Goal: Check status: Check status

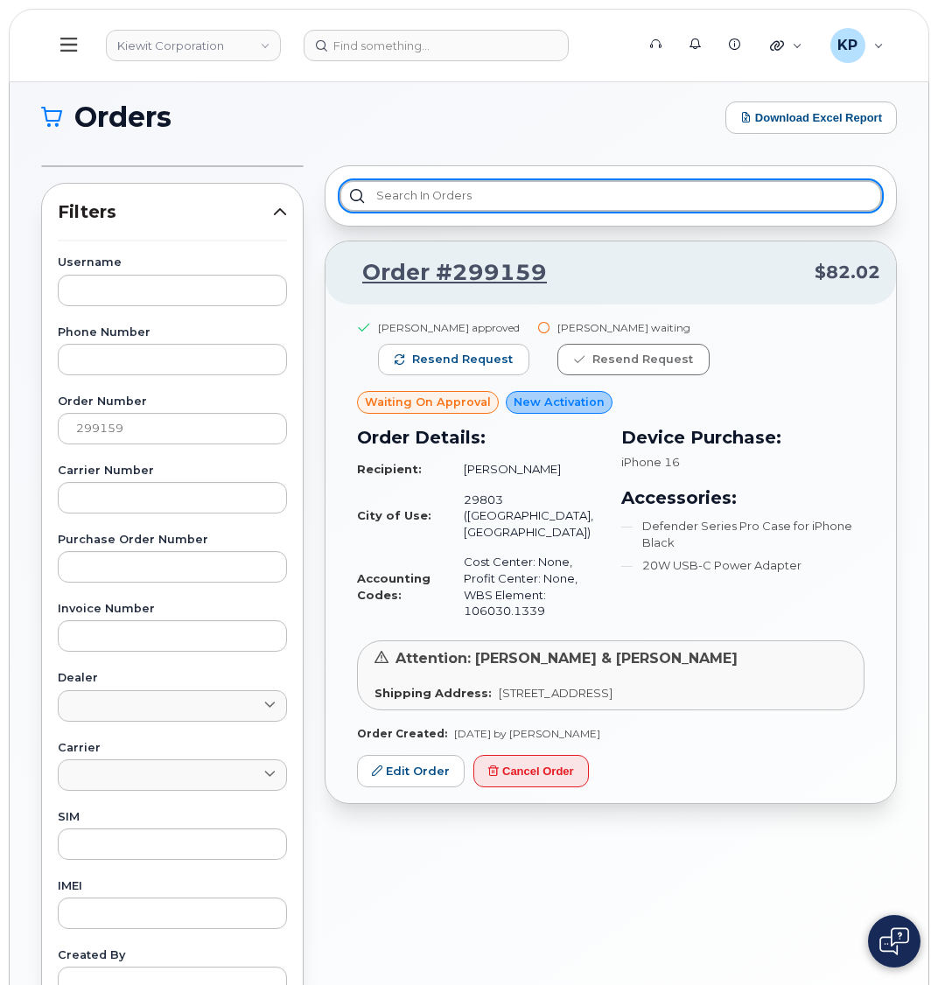
click at [436, 203] on input "text" at bounding box center [610, 195] width 542 height 31
paste input "299160"
type input "299160"
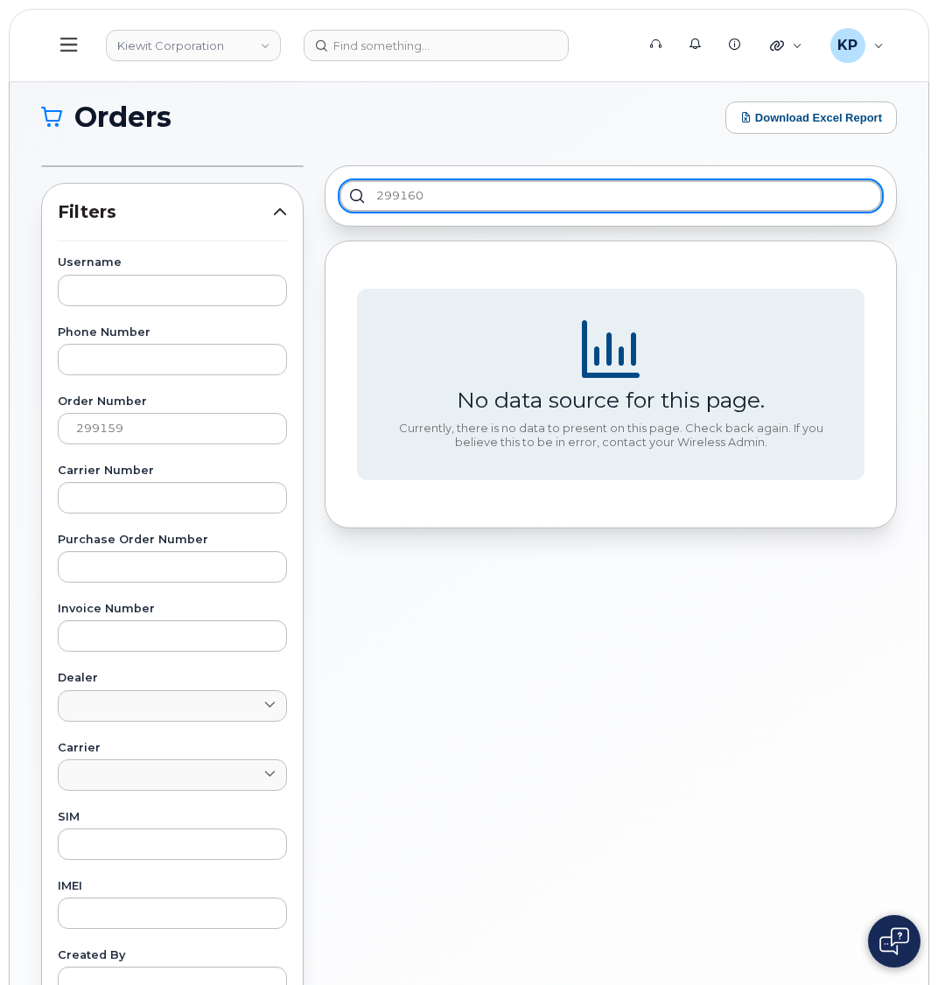
drag, startPoint x: 456, startPoint y: 203, endPoint x: 175, endPoint y: 276, distance: 290.3
click at [196, 203] on div "Filters Username Phone Number Order Number 299159 Carrier Number Purchase Order…" at bounding box center [469, 682] width 877 height 1054
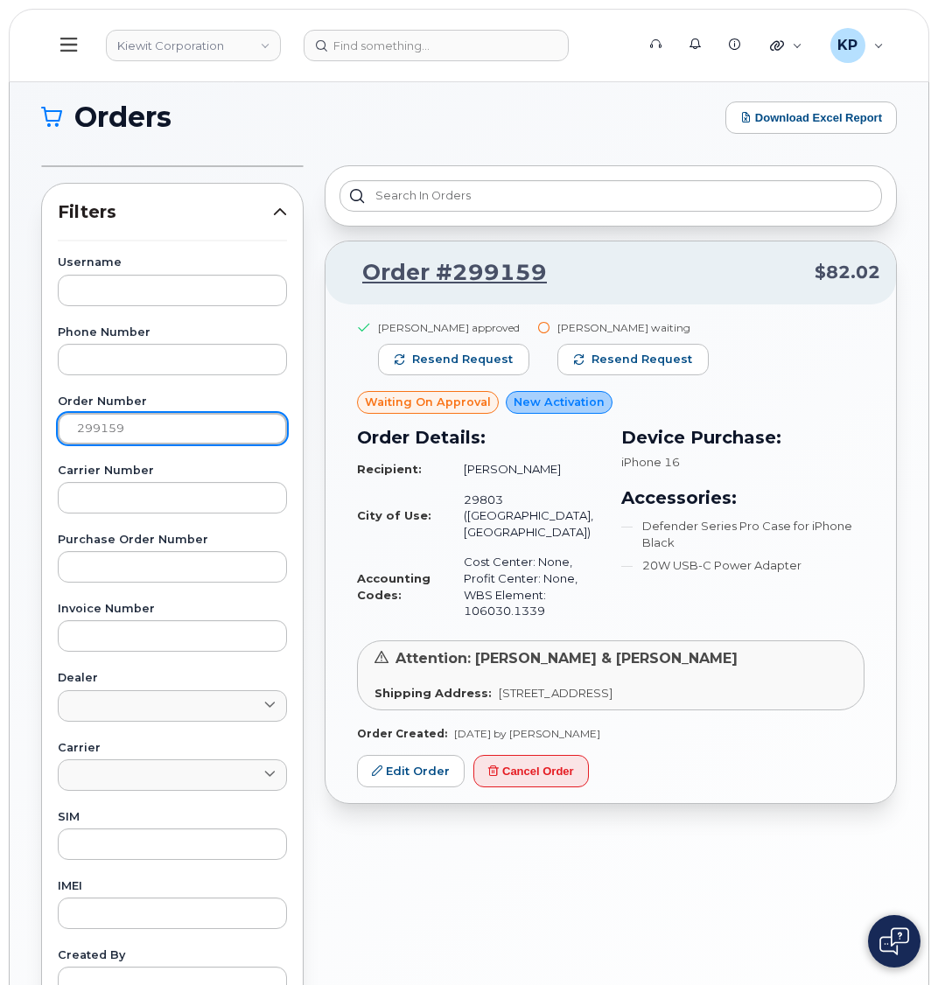
click at [147, 429] on input "299159" at bounding box center [172, 428] width 229 height 31
paste input "60"
type input "299160"
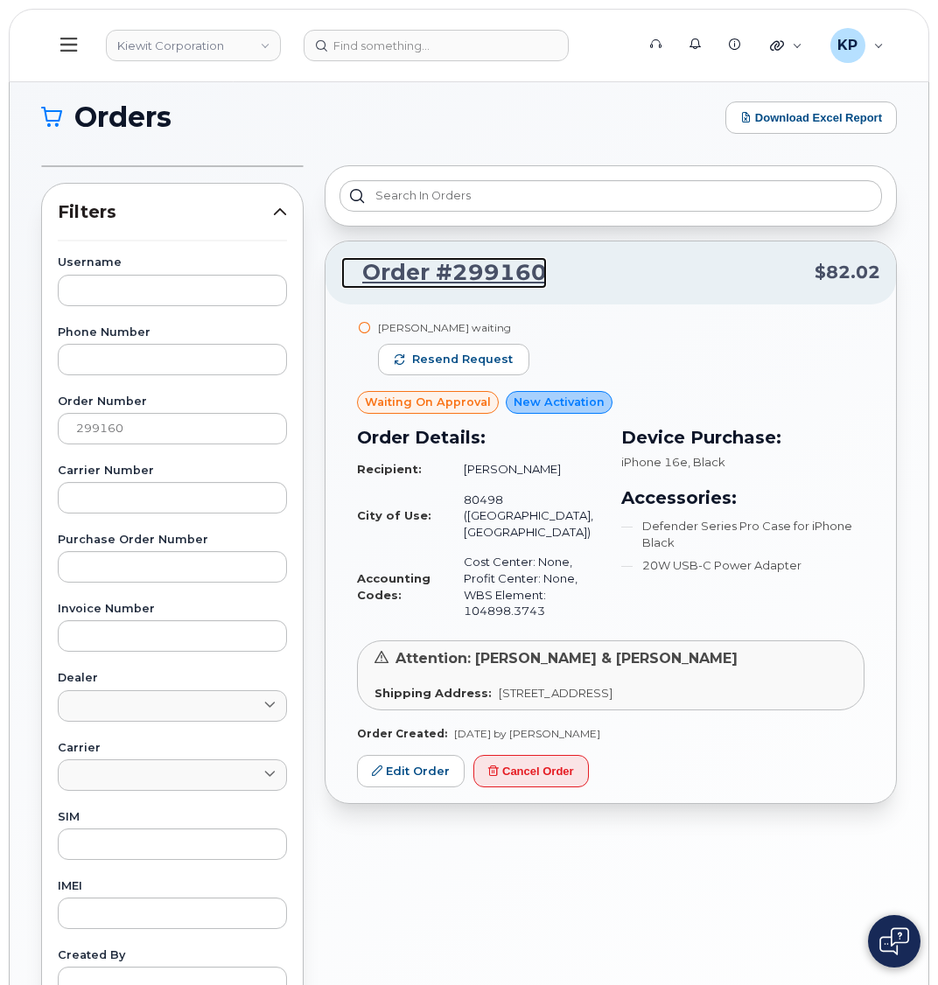
click at [434, 263] on link "Order #299160" at bounding box center [444, 272] width 206 height 31
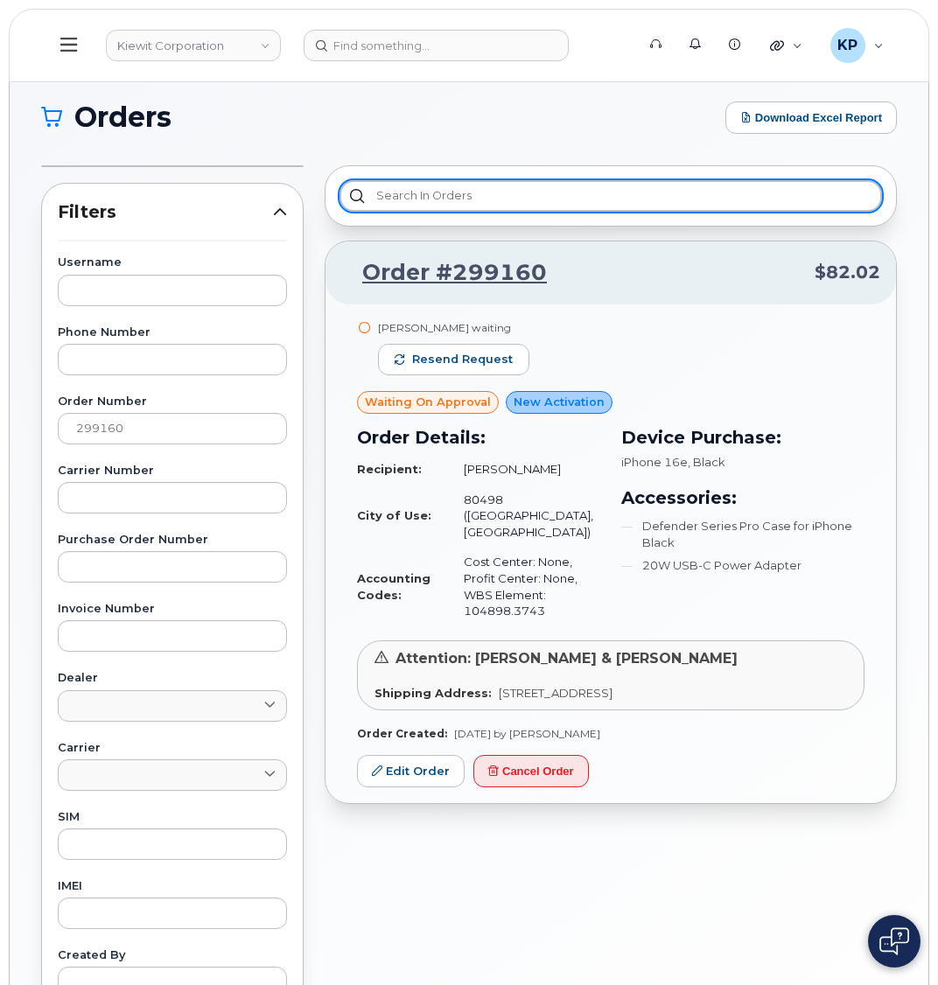
click at [444, 205] on input "text" at bounding box center [610, 195] width 542 height 31
paste input "299163"
type input "299163"
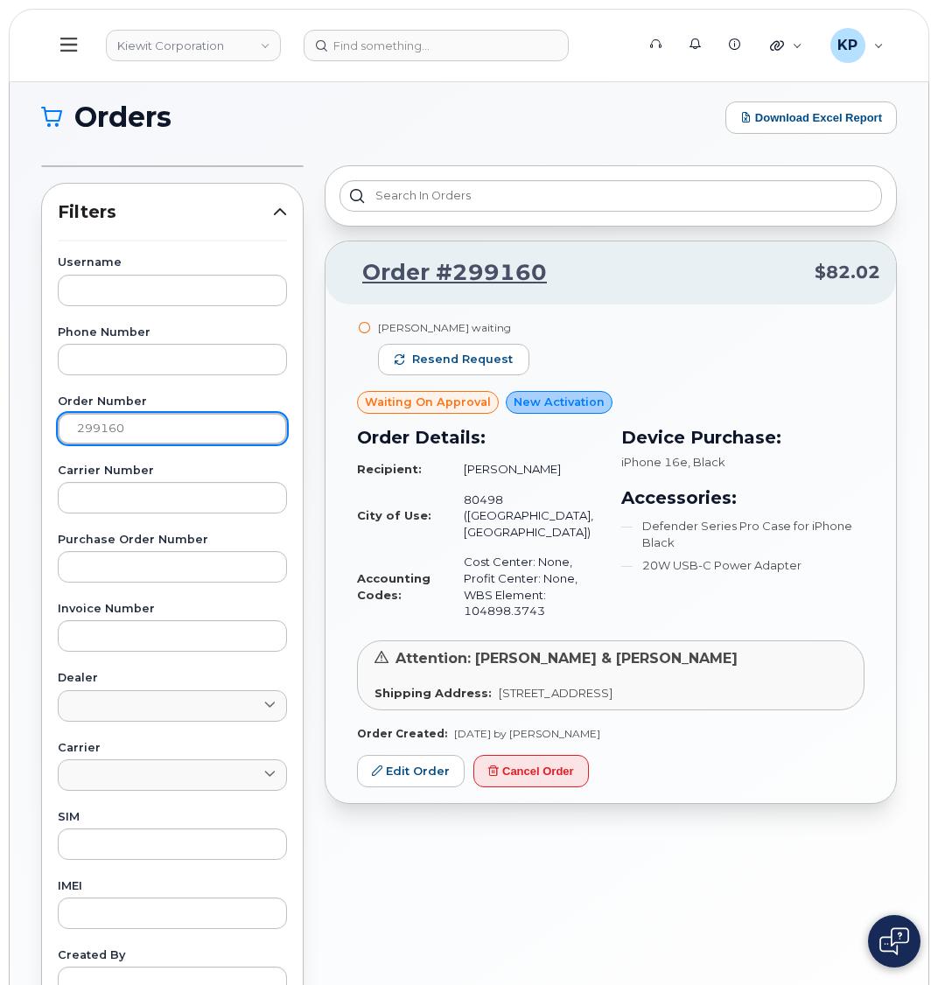
click at [171, 438] on input "299160" at bounding box center [172, 428] width 229 height 31
paste input "3"
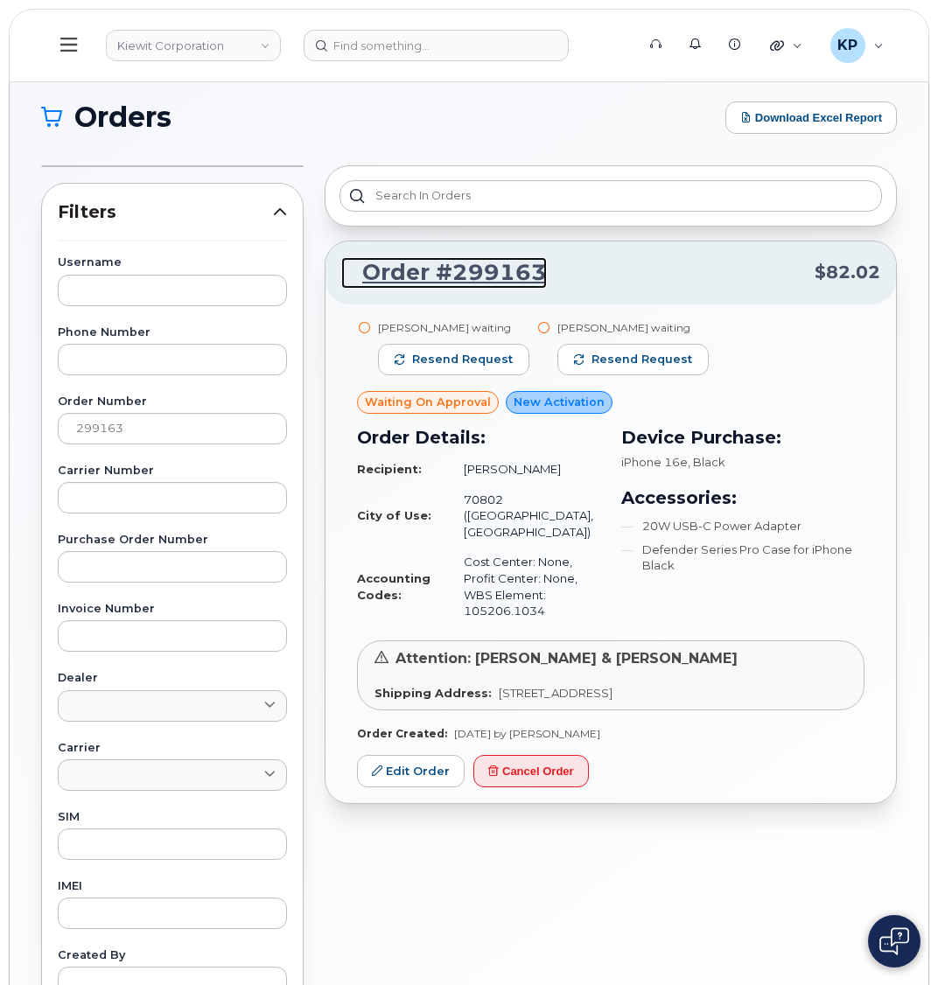
click at [459, 260] on link "Order #299163" at bounding box center [444, 272] width 206 height 31
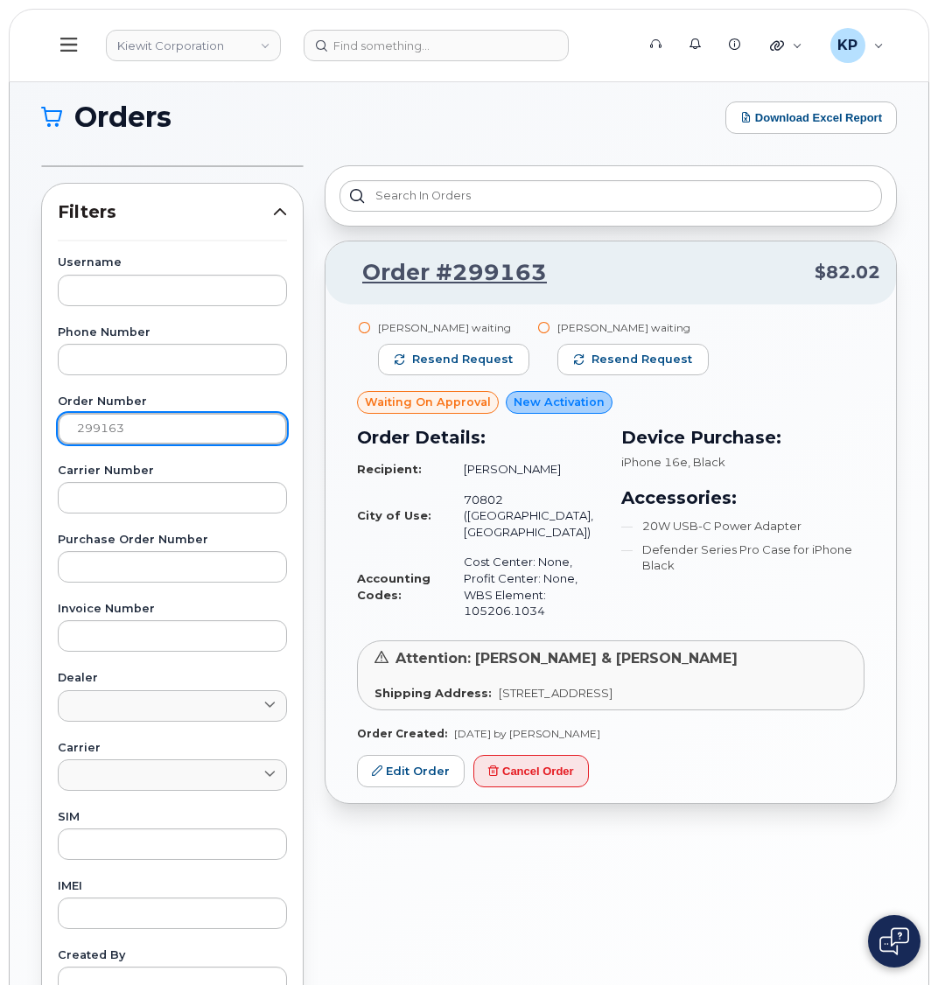
click at [170, 428] on input "299163" at bounding box center [172, 428] width 229 height 31
paste input "59"
click at [171, 429] on input "299159" at bounding box center [172, 428] width 229 height 31
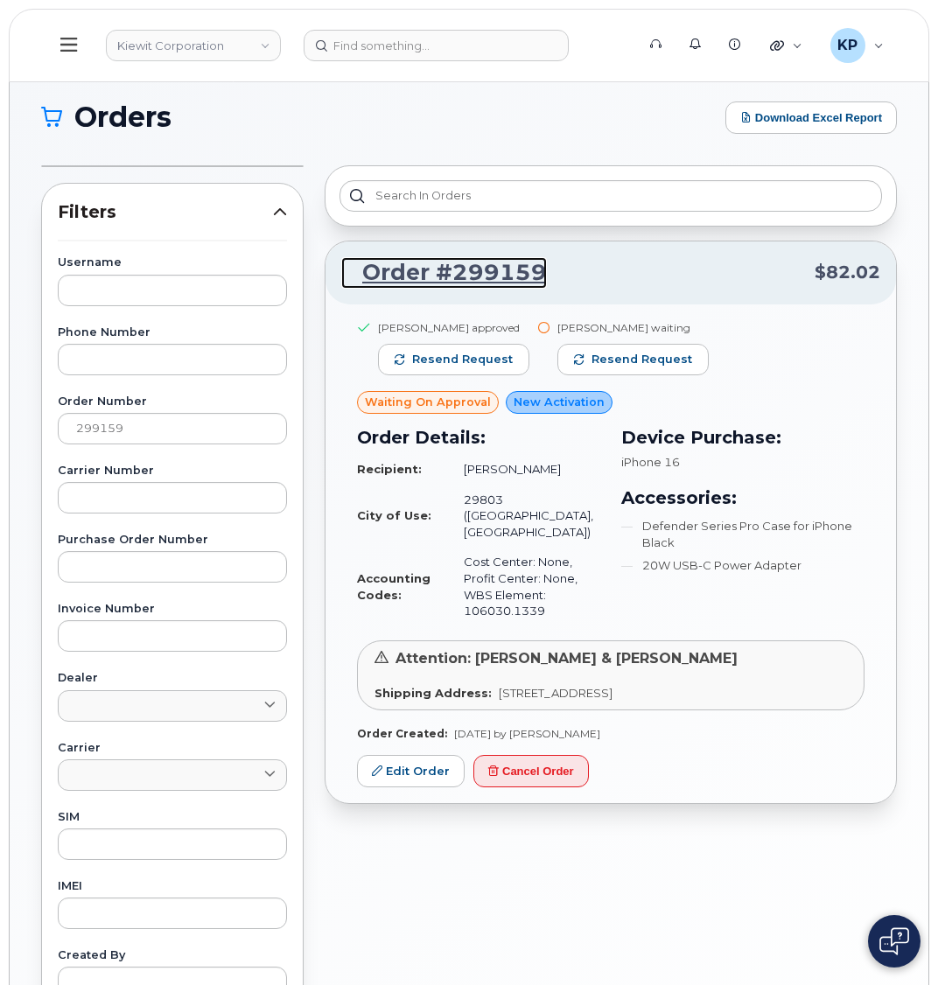
click at [438, 271] on link "Order #299159" at bounding box center [444, 272] width 206 height 31
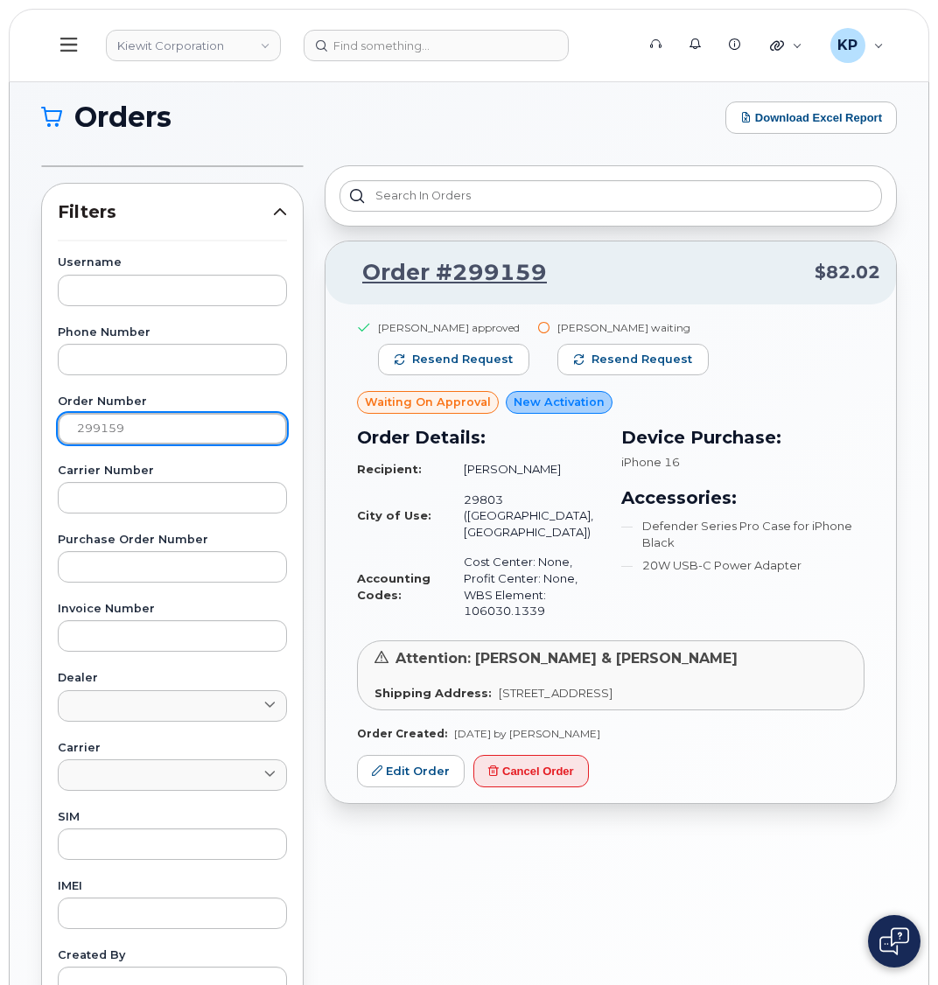
click at [132, 421] on input "299159" at bounding box center [172, 428] width 229 height 31
paste input "48"
type input "299148"
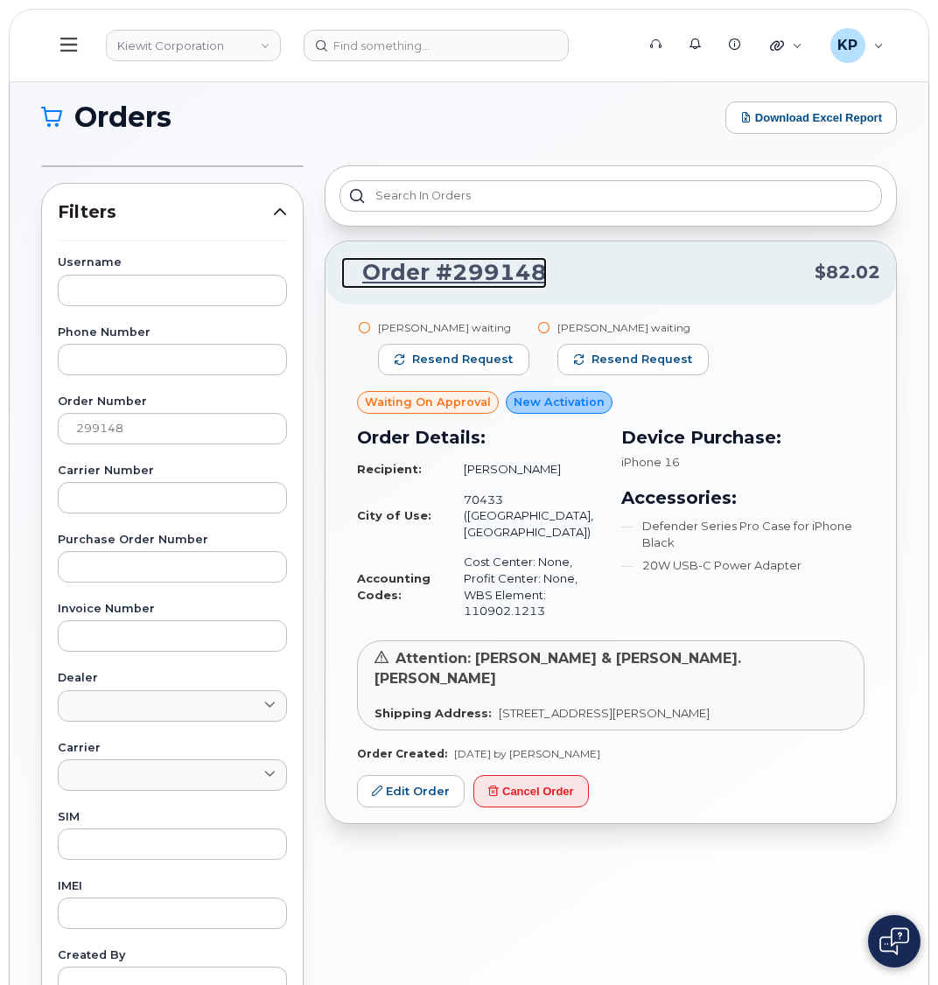
click at [445, 267] on link "Order #299148" at bounding box center [444, 272] width 206 height 31
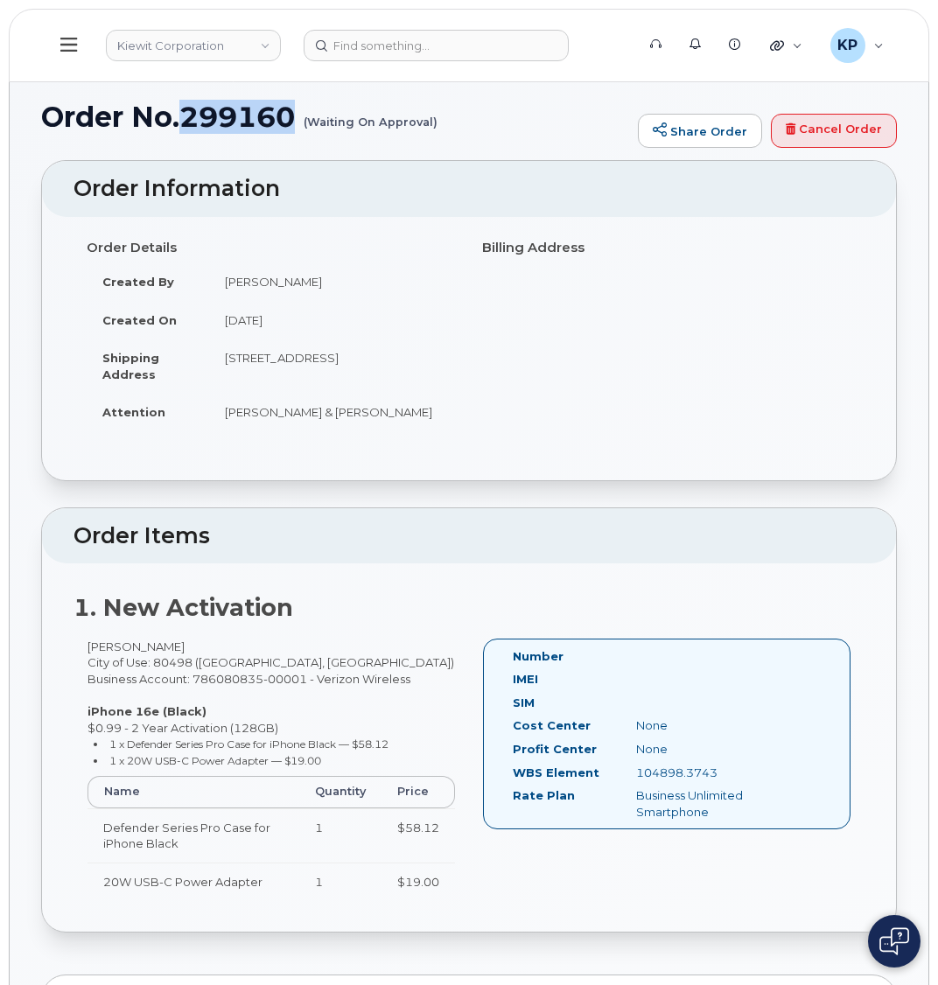
drag, startPoint x: 187, startPoint y: 122, endPoint x: 306, endPoint y: 120, distance: 119.0
click at [306, 120] on h1 "Order No.299160 (Waiting On Approval)" at bounding box center [335, 116] width 588 height 31
copy h1 "299160"
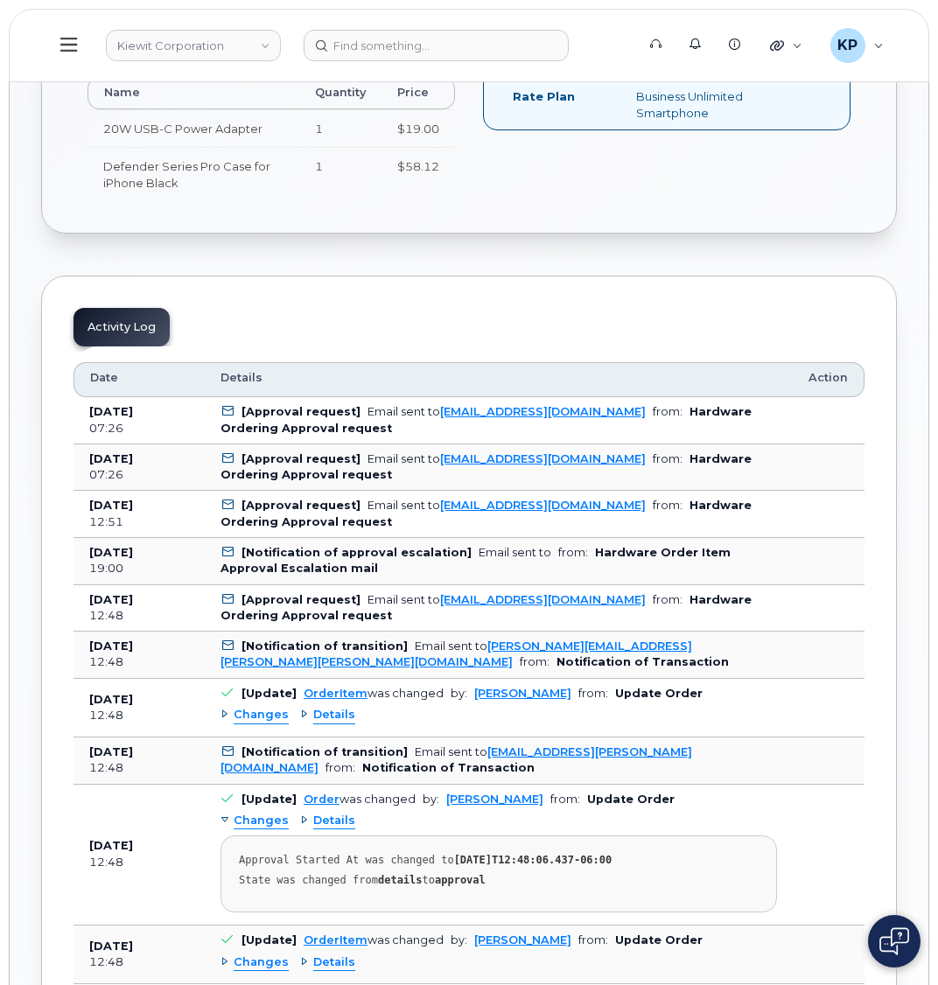
scroll to position [700, 0]
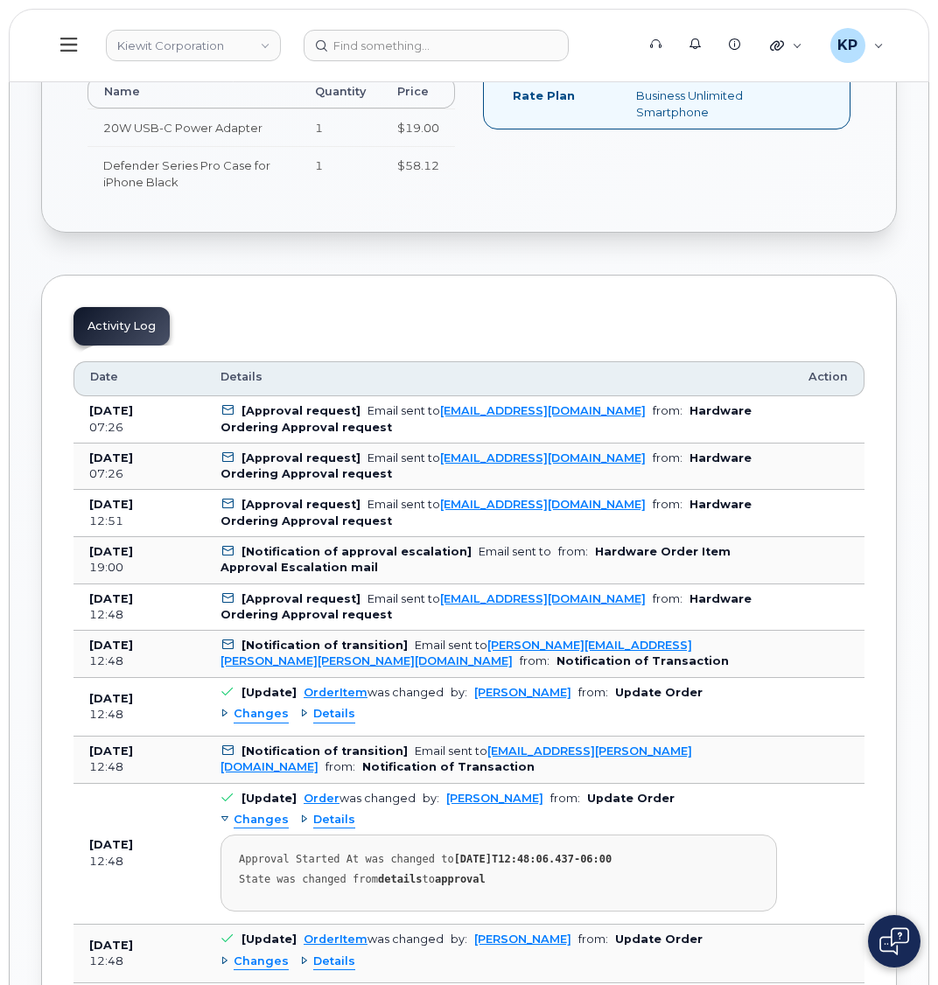
drag, startPoint x: 503, startPoint y: 599, endPoint x: 444, endPoint y: 616, distance: 60.9
click at [418, 640] on div "Email sent to Matt.Gabriel@kiewit.com" at bounding box center [456, 653] width 472 height 29
click at [456, 602] on link "NATE.OCKENHOUSE@KB-JV.COM" at bounding box center [543, 598] width 206 height 13
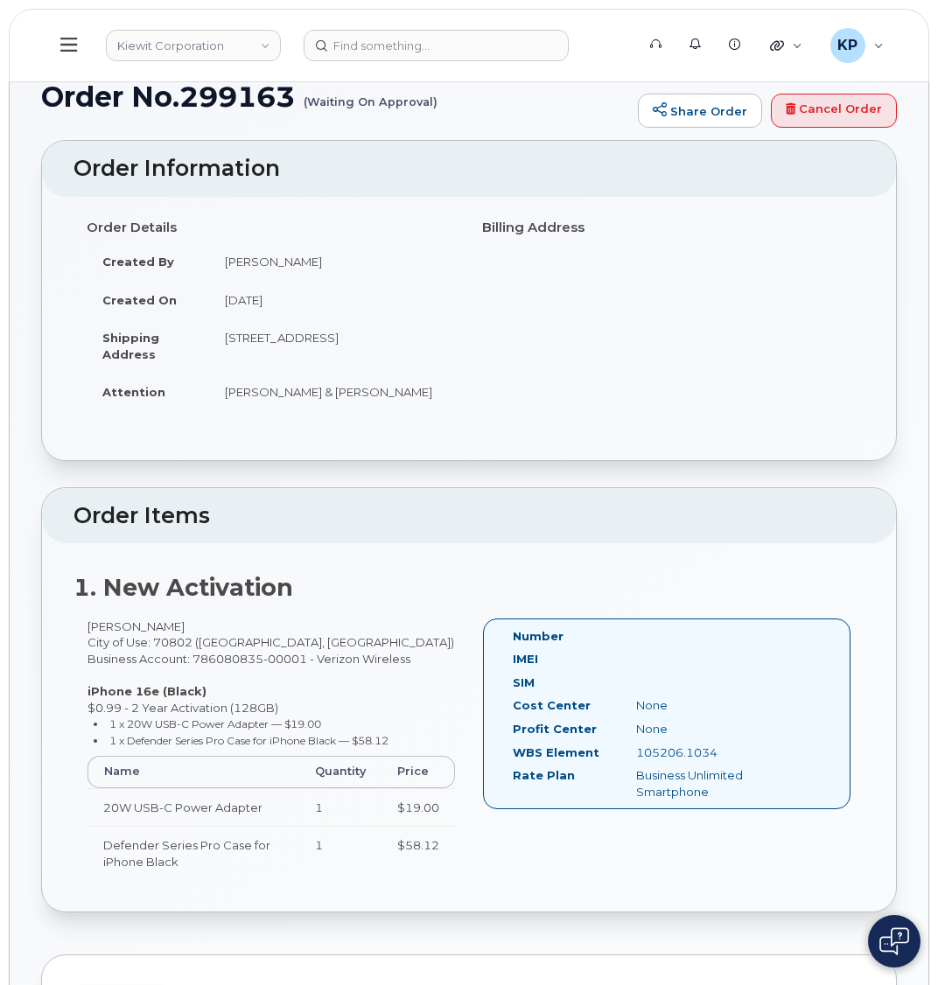
scroll to position [0, 0]
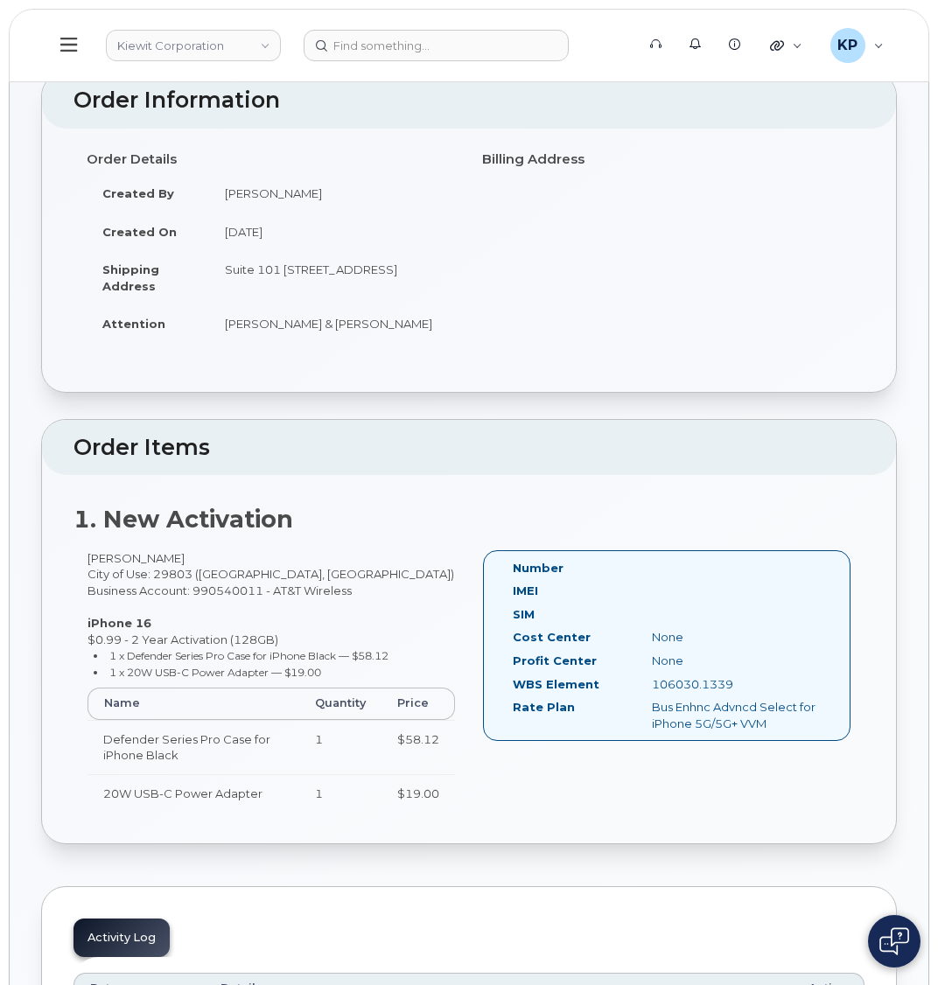
scroll to position [87, 0]
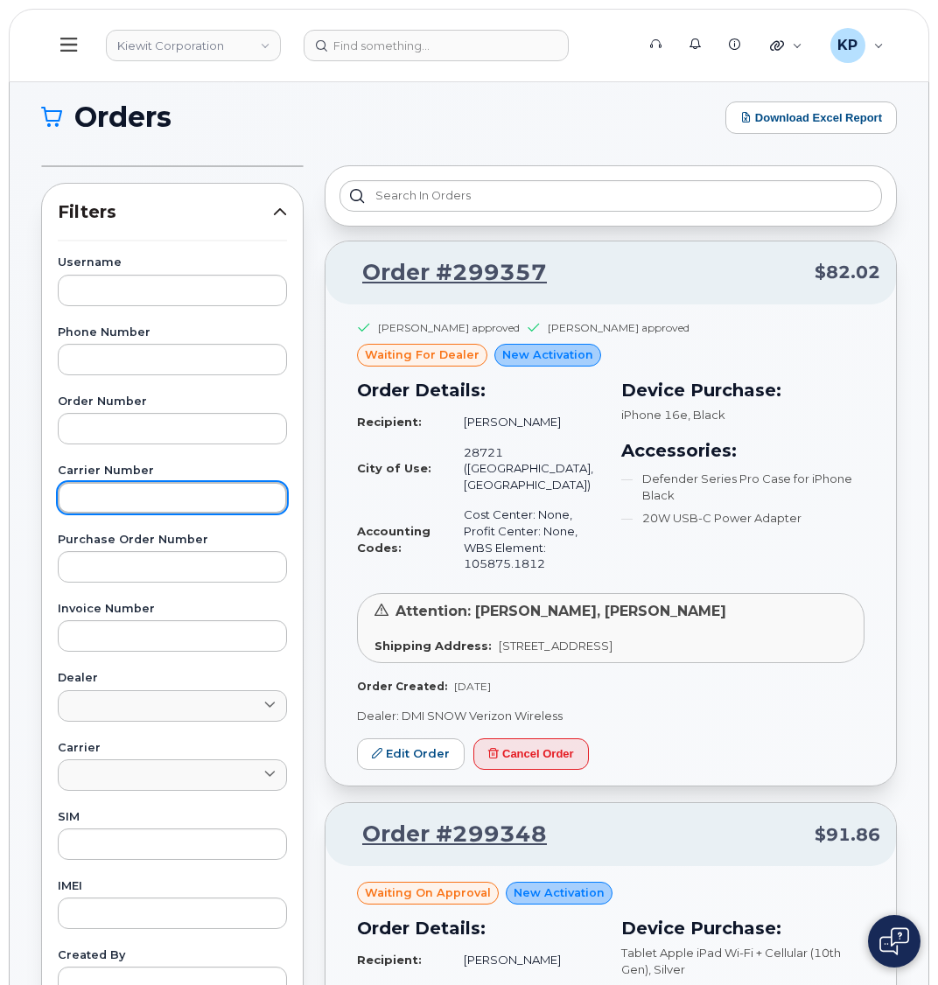
drag, startPoint x: 179, startPoint y: 491, endPoint x: 178, endPoint y: 477, distance: 14.1
click at [179, 490] on input "text" at bounding box center [172, 497] width 229 height 31
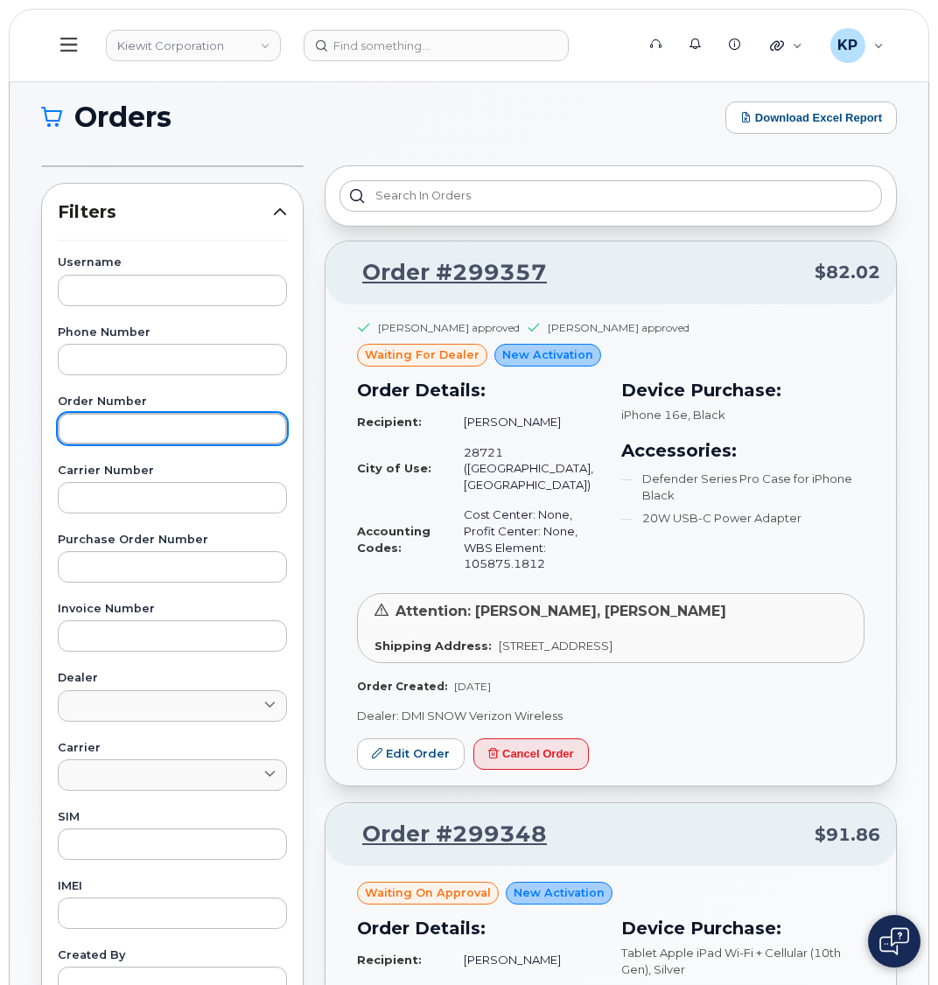
click at [162, 416] on input "text" at bounding box center [172, 428] width 229 height 31
paste input "299148"
type input "299148"
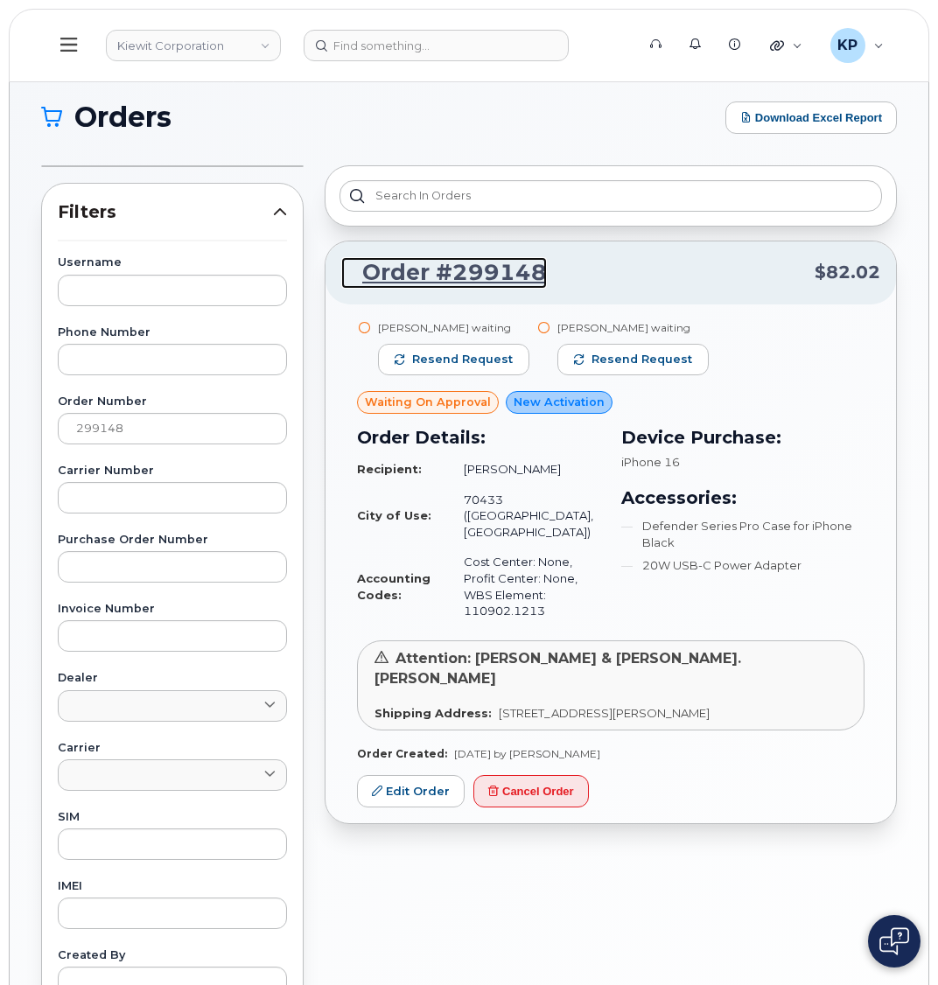
click at [465, 269] on link "Order #299148" at bounding box center [444, 272] width 206 height 31
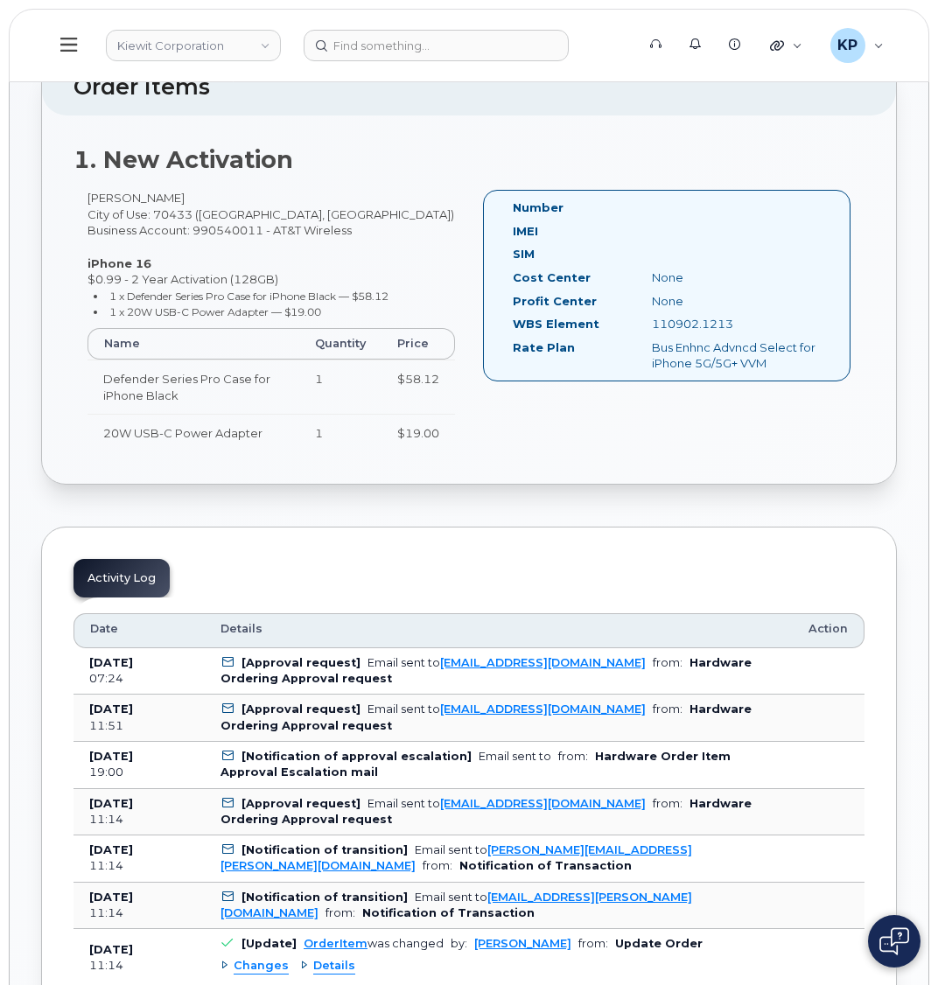
scroll to position [513, 0]
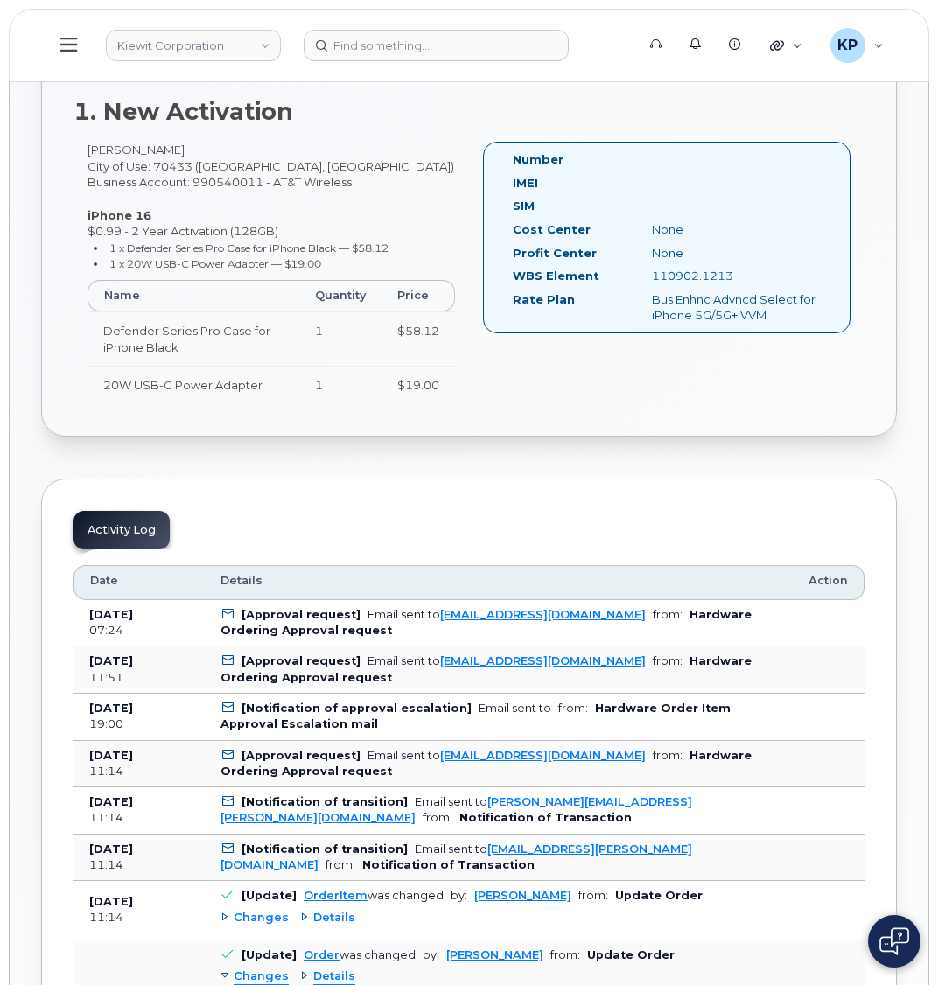
drag, startPoint x: 456, startPoint y: 601, endPoint x: 424, endPoint y: 622, distance: 37.9
click at [424, 628] on td "[Approval request] Email sent to [EMAIL_ADDRESS][DOMAIN_NAME] from: Hardware Or…" at bounding box center [499, 623] width 588 height 47
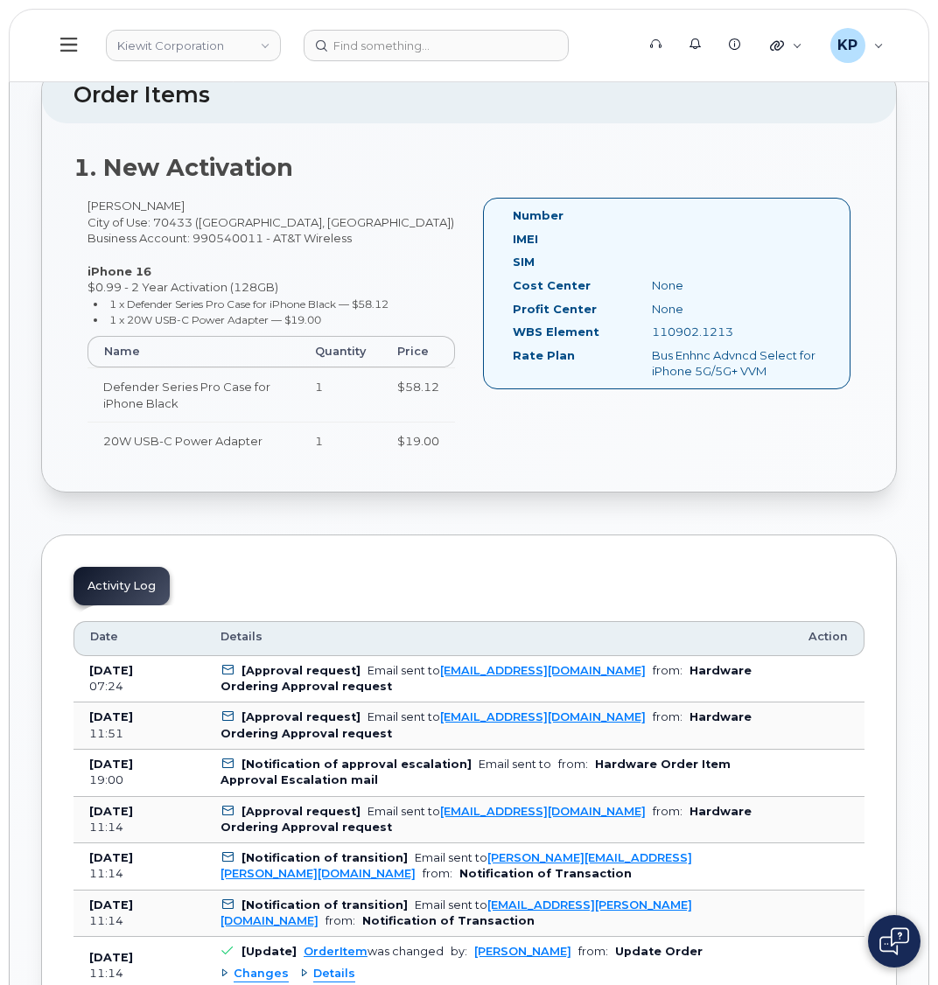
scroll to position [525, 0]
